Goal: Task Accomplishment & Management: Manage account settings

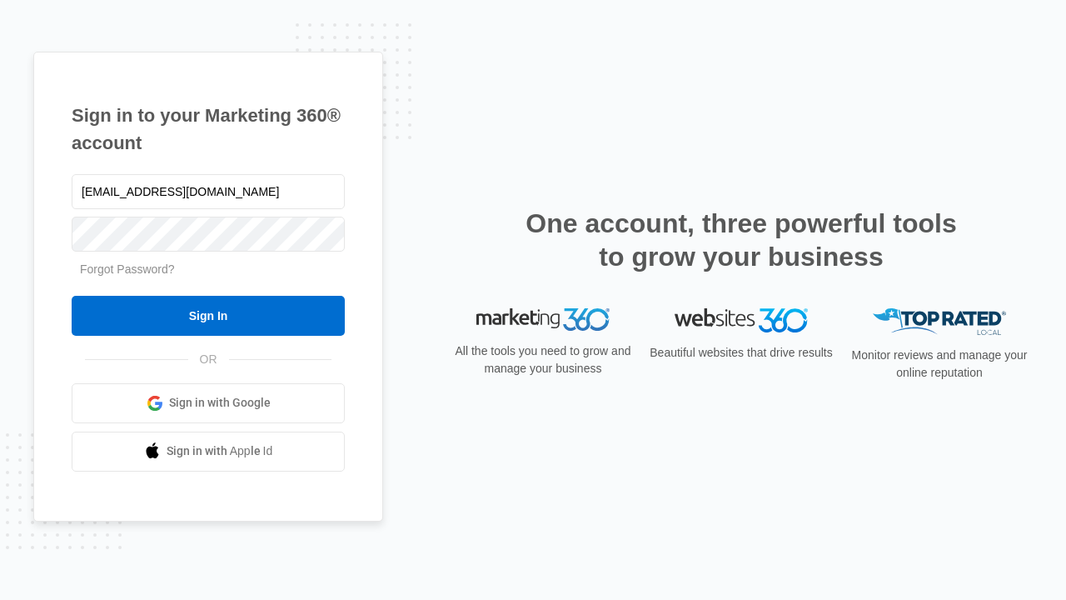
type input "[EMAIL_ADDRESS][DOMAIN_NAME]"
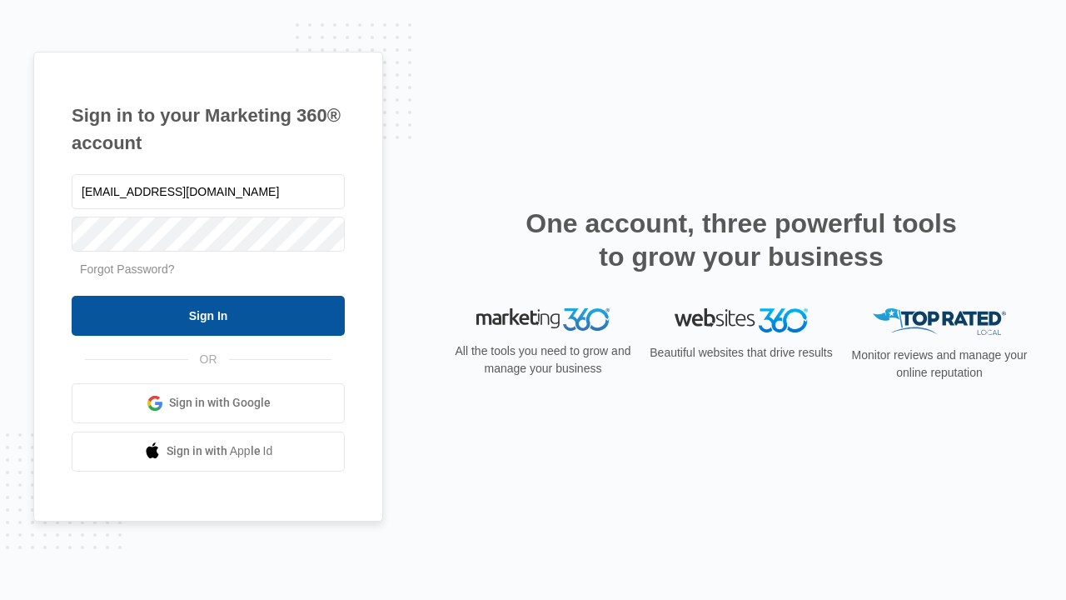
click at [208, 315] on input "Sign In" at bounding box center [208, 316] width 273 height 40
